Goal: Communication & Community: Answer question/provide support

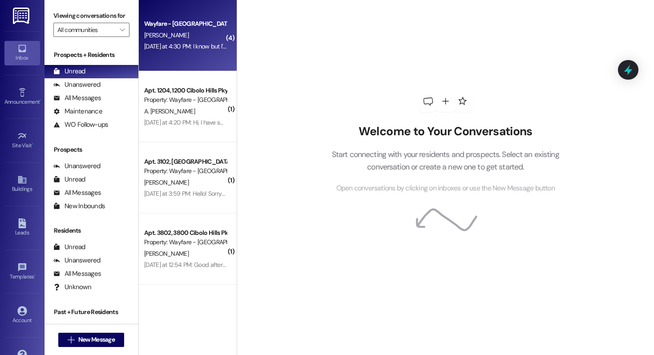
click at [161, 56] on div "Wayfare - [GEOGRAPHIC_DATA] [PERSON_NAME] [DATE] at 4:30 PM: I know but I'm at …" at bounding box center [188, 35] width 98 height 71
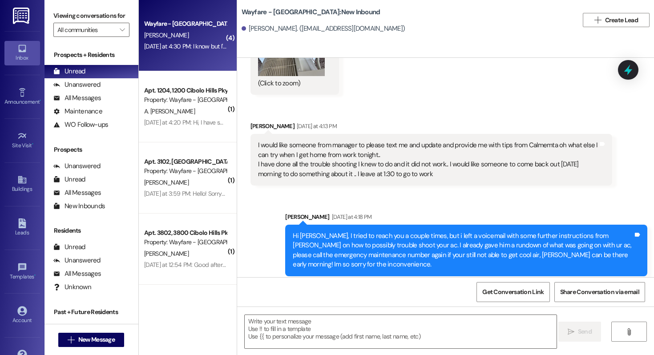
scroll to position [19210, 0]
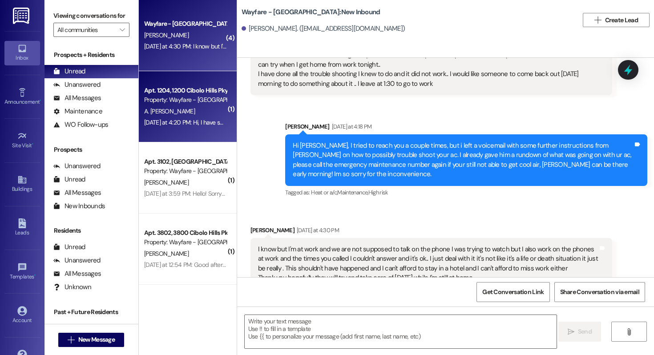
click at [193, 111] on div "A. [PERSON_NAME]" at bounding box center [185, 111] width 84 height 11
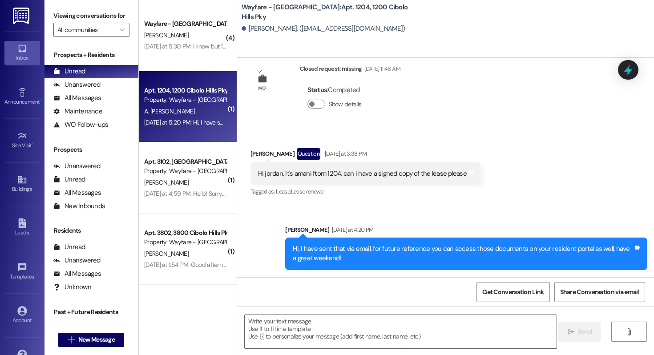
scroll to position [1287, 0]
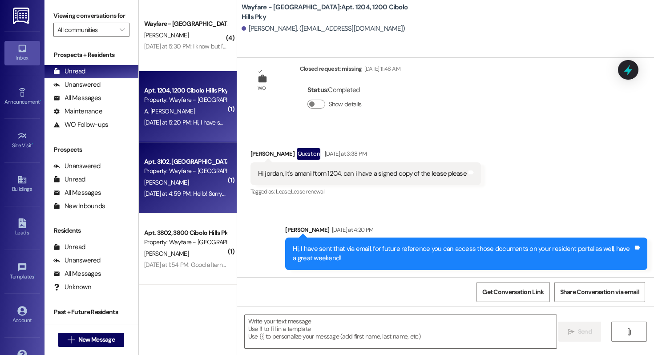
click at [184, 168] on div "Property: Wayfare - [GEOGRAPHIC_DATA]" at bounding box center [185, 170] width 82 height 9
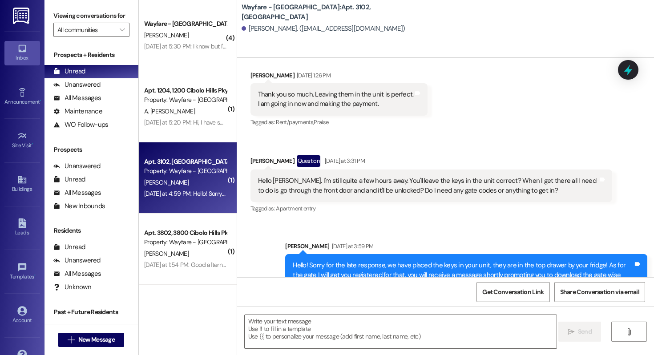
scroll to position [1925, 0]
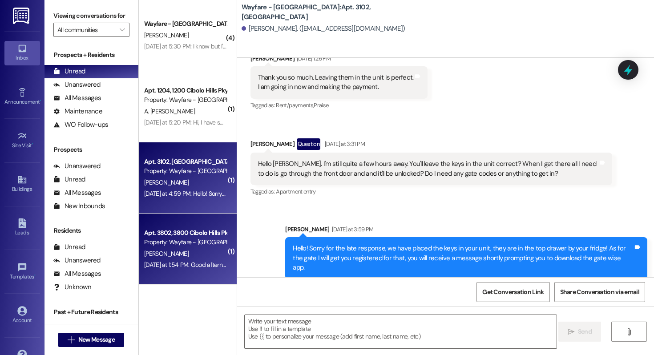
click at [171, 261] on div "[DATE] at 1:54 PM: Good afternoon I need a favor, what time do you all leave fo…" at bounding box center [266, 265] width 245 height 8
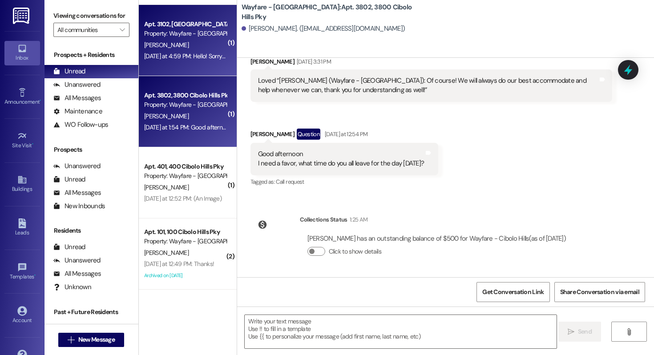
scroll to position [159, 0]
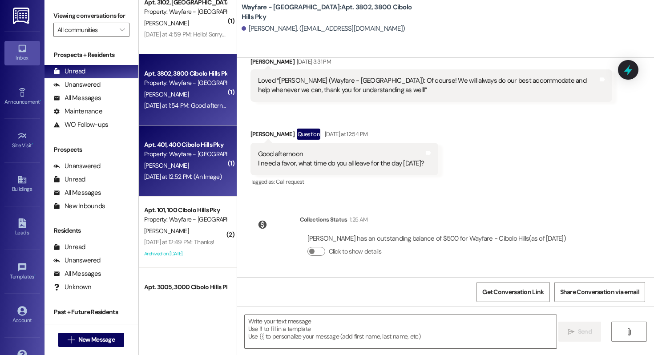
click at [190, 162] on div "[PERSON_NAME]" at bounding box center [185, 165] width 84 height 11
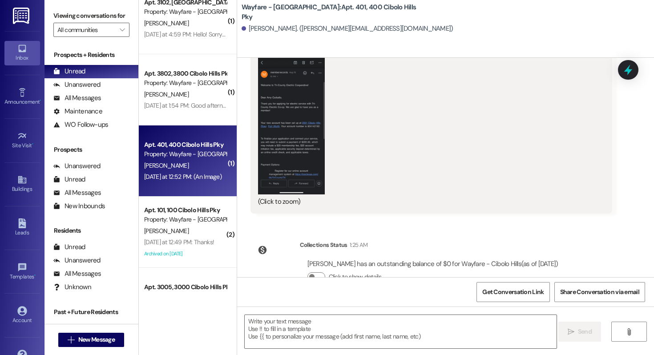
scroll to position [2797, 0]
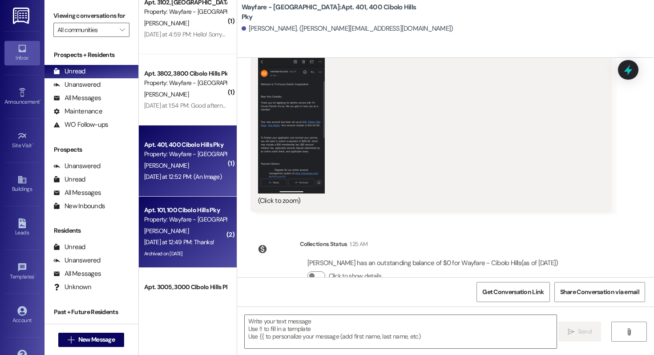
click at [193, 211] on div "Apt. 101, 100 Cibolo Hills Pky" at bounding box center [185, 210] width 82 height 9
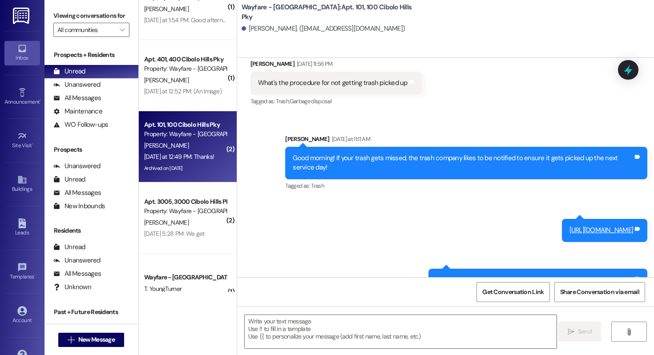
scroll to position [253, 0]
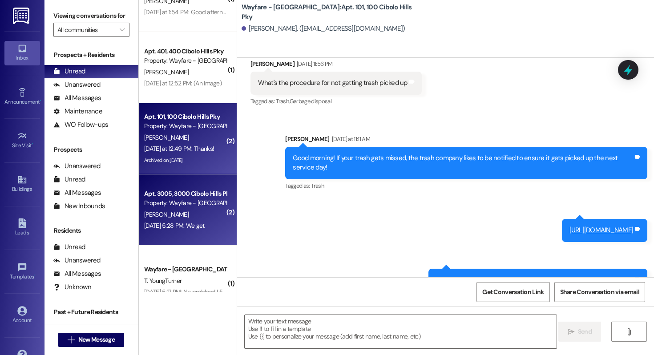
click at [195, 188] on div "Apt. 3005, 3000 Cibolo Hills Pky Property: Wayfare - Cibolo Hills" at bounding box center [185, 198] width 84 height 21
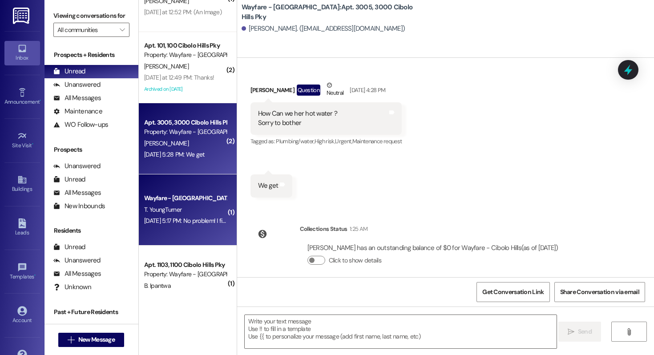
scroll to position [327, 0]
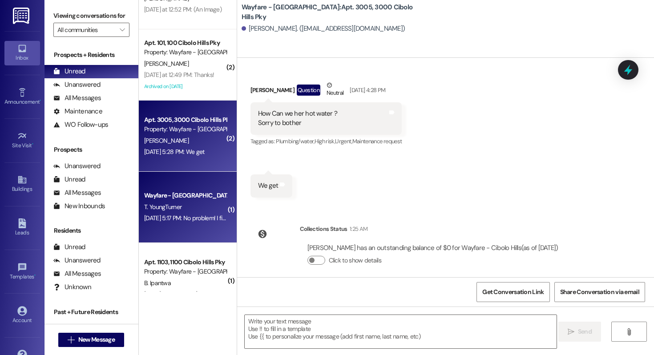
click at [171, 225] on div "Wayfare - Cibolo Hills Prospect T. YoungTurner Aug 15, 2025 at 5:17 PM: No prob…" at bounding box center [188, 207] width 98 height 71
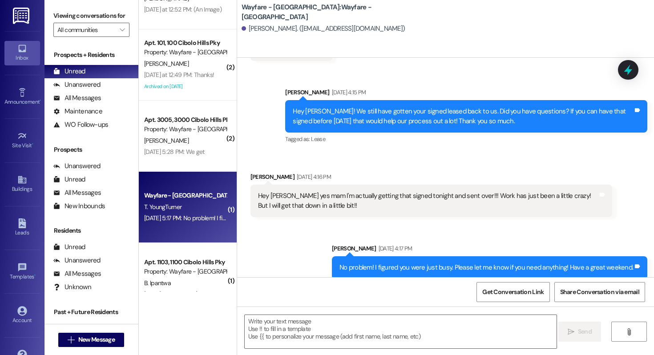
scroll to position [349, 0]
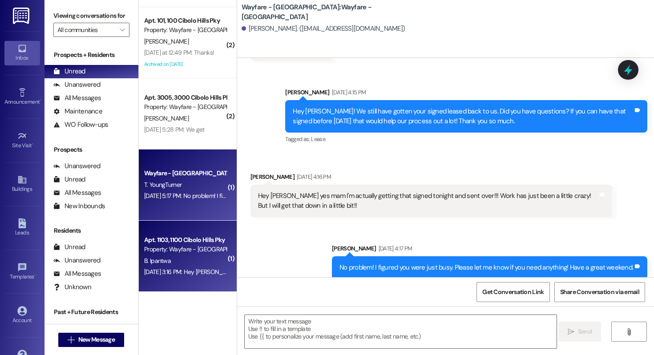
click at [177, 260] on div "B. Ipantwa" at bounding box center [185, 260] width 84 height 11
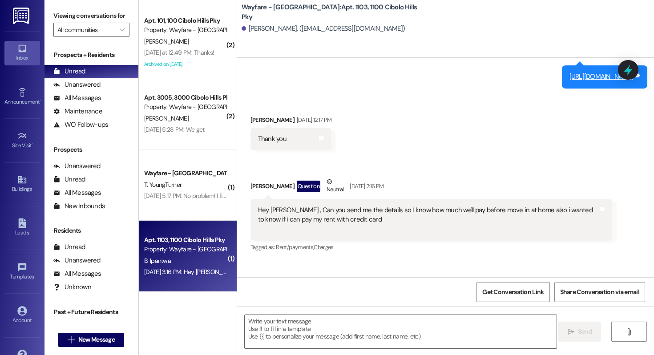
scroll to position [2418, 0]
